Goal: Navigation & Orientation: Go to known website

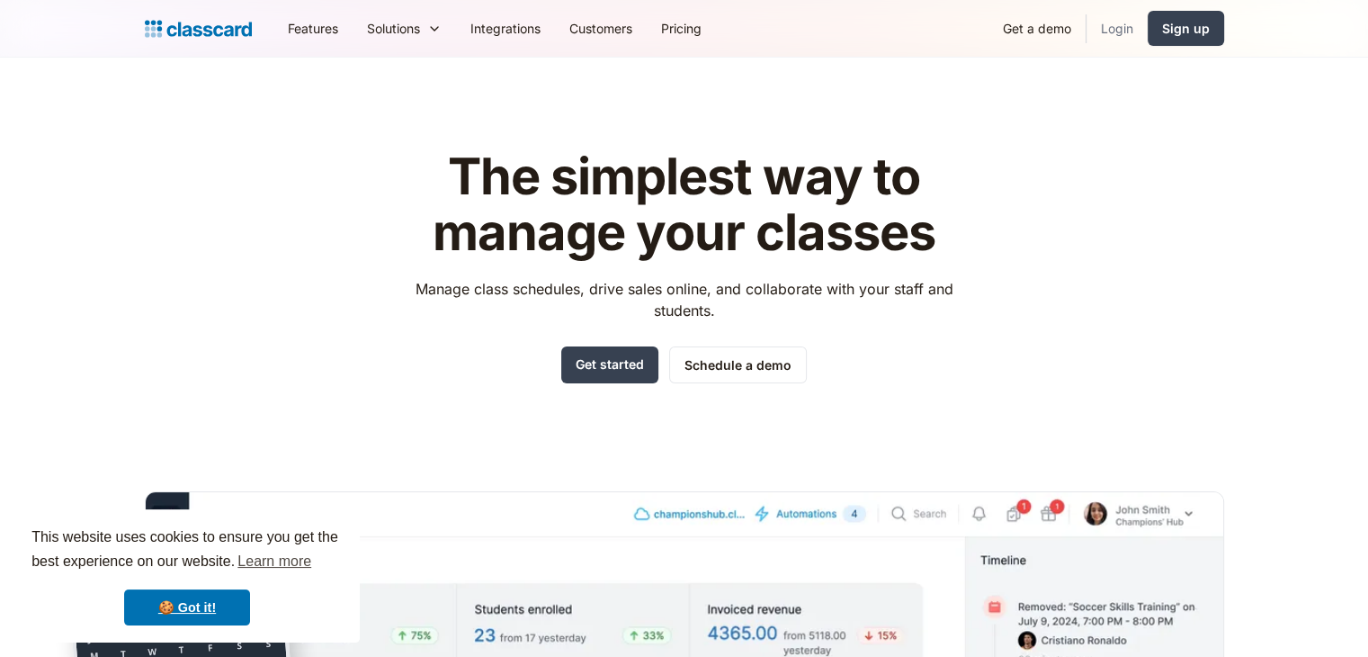
click at [1108, 27] on link "Login" at bounding box center [1117, 28] width 61 height 40
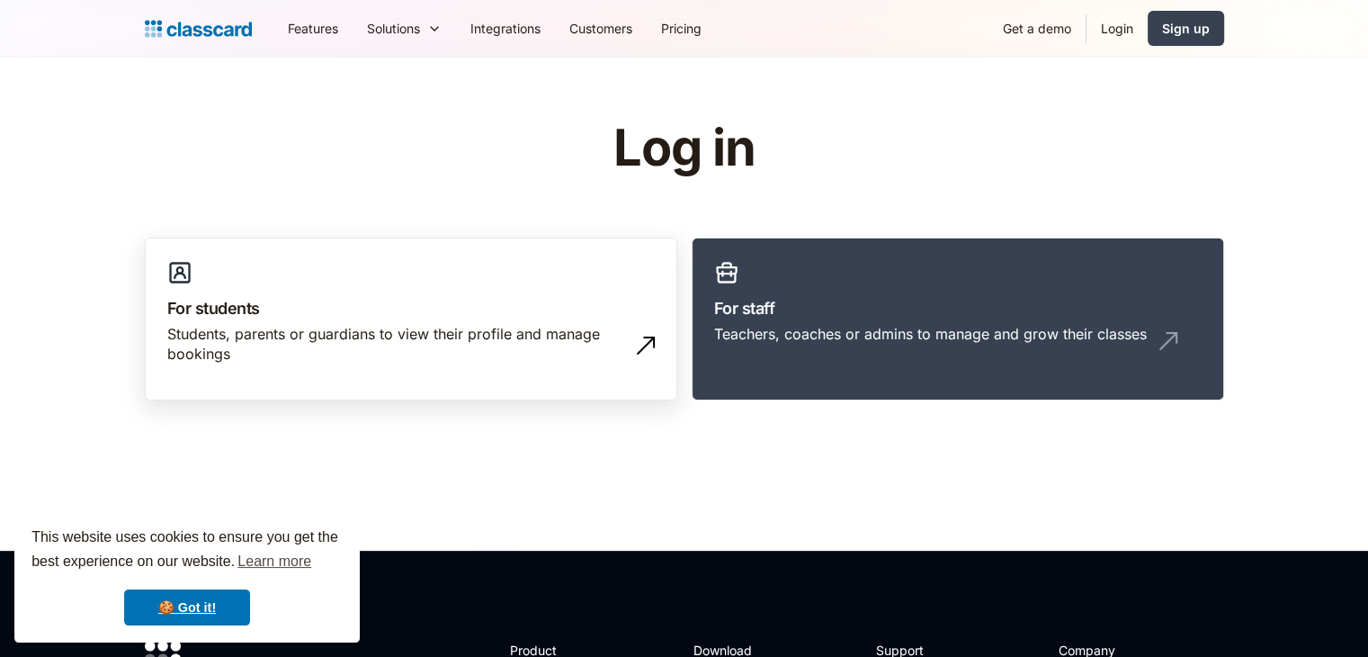
click at [493, 308] on h3 "For students" at bounding box center [411, 308] width 488 height 24
